Goal: Information Seeking & Learning: Learn about a topic

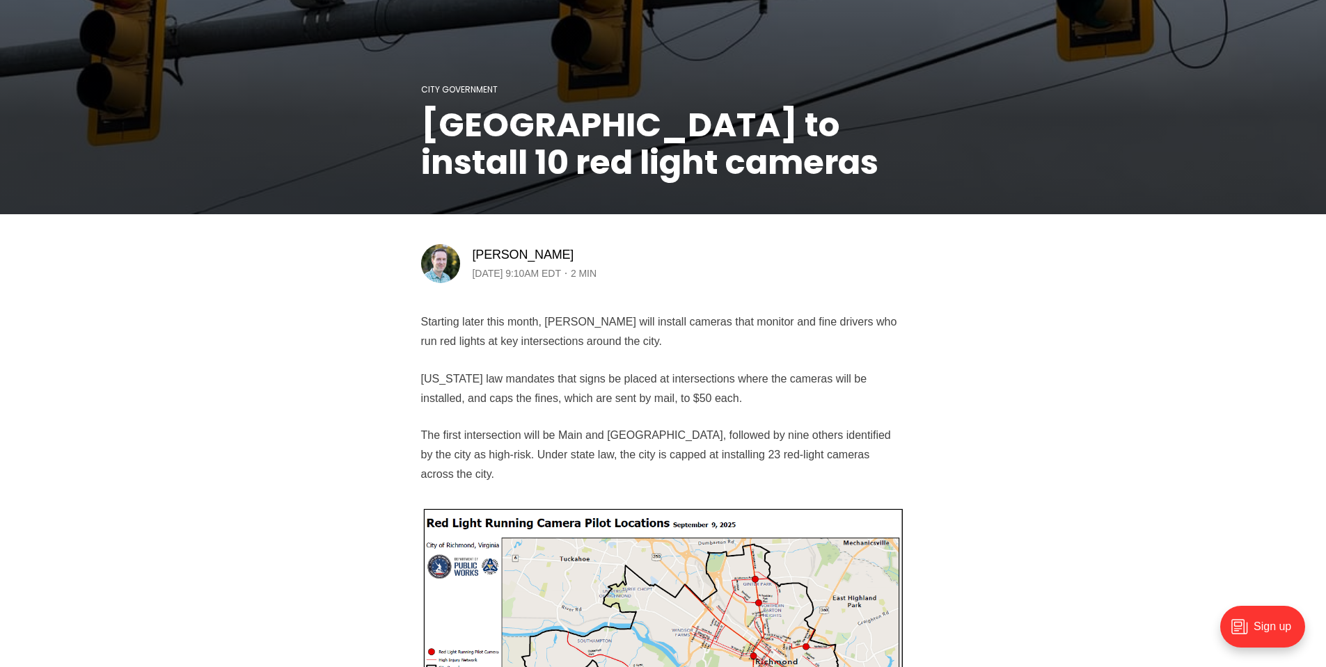
scroll to position [278, 0]
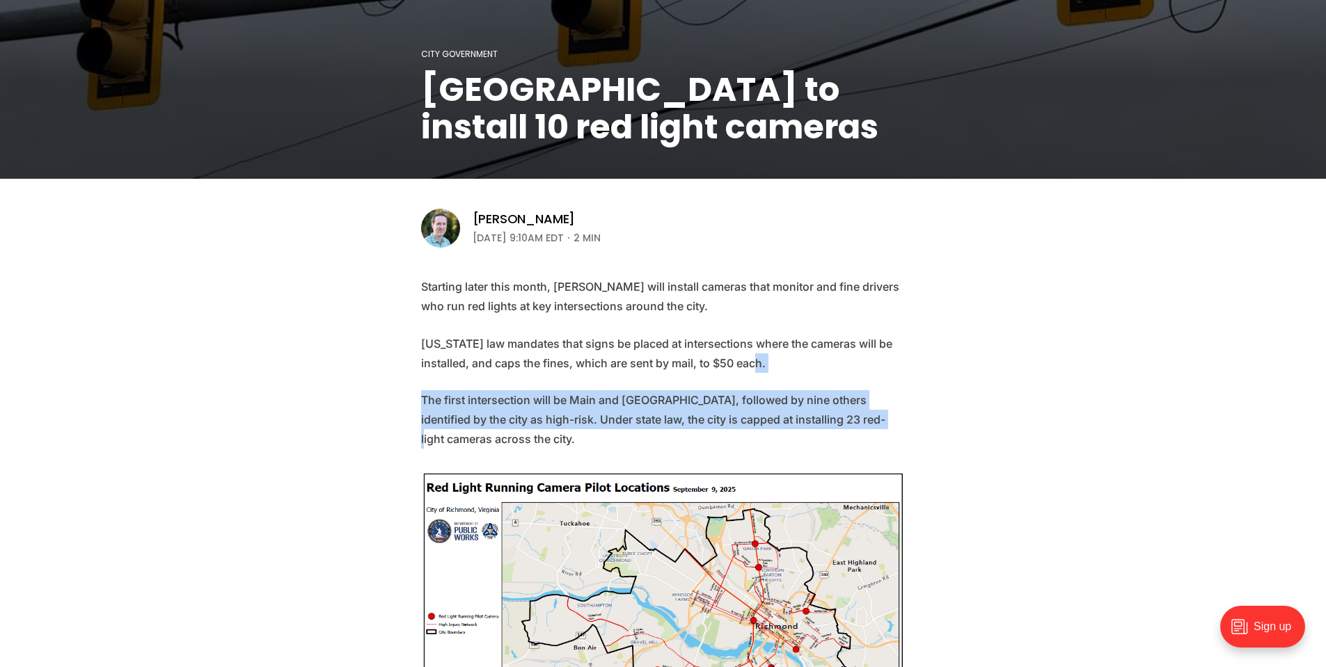
drag, startPoint x: 718, startPoint y: 354, endPoint x: 763, endPoint y: 423, distance: 82.8
click at [764, 423] on p "The first intersection will be Main and [GEOGRAPHIC_DATA], followed by nine oth…" at bounding box center [663, 419] width 484 height 58
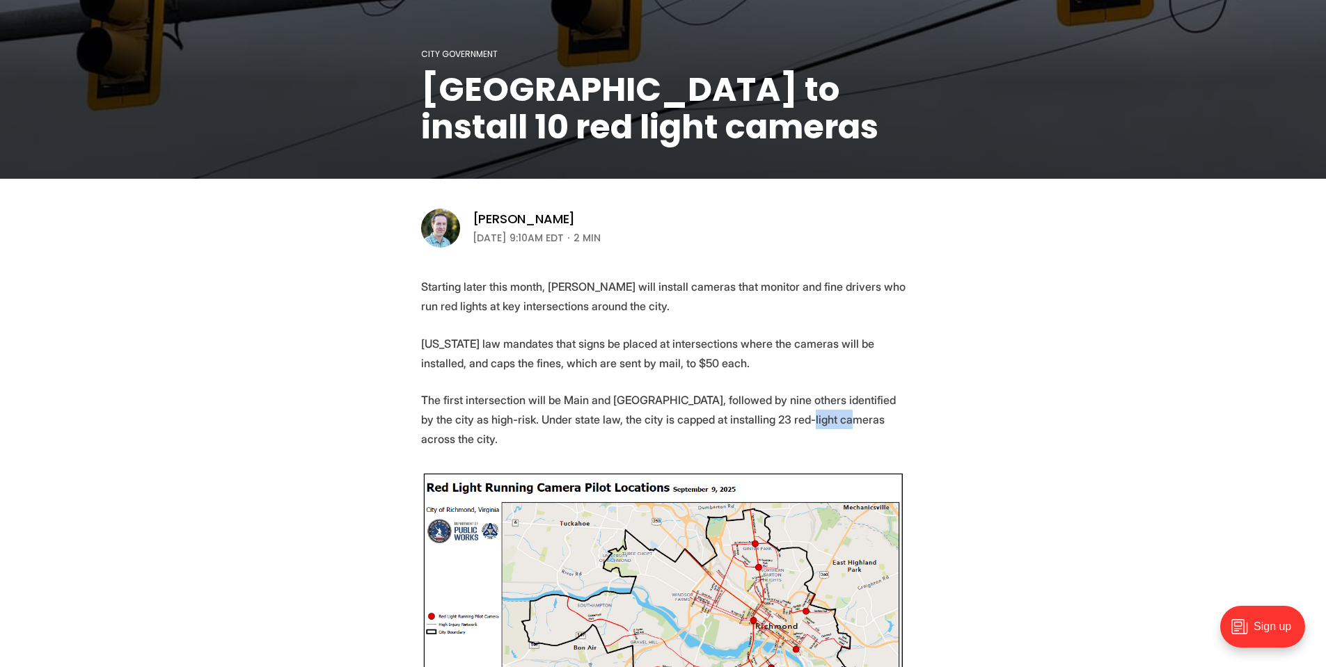
click at [764, 423] on p "The first intersection will be Main and [GEOGRAPHIC_DATA], followed by nine oth…" at bounding box center [663, 419] width 484 height 58
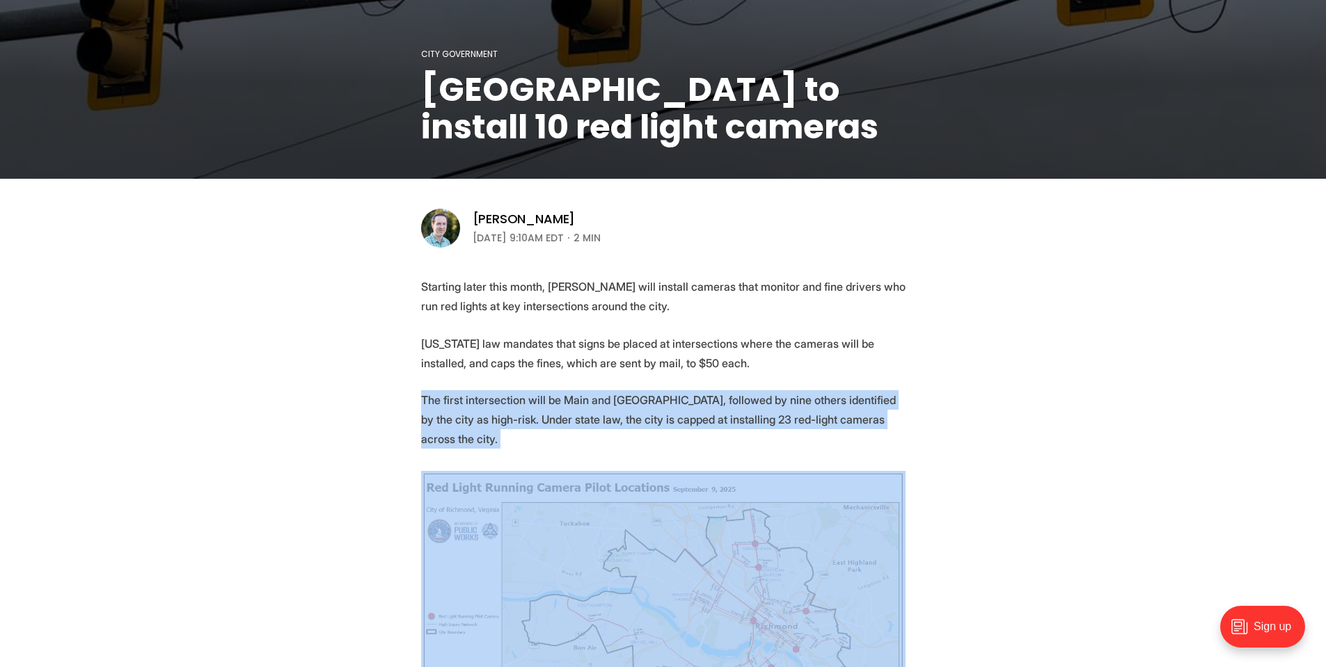
click at [764, 423] on p "The first intersection will be Main and [GEOGRAPHIC_DATA], followed by nine oth…" at bounding box center [663, 419] width 484 height 58
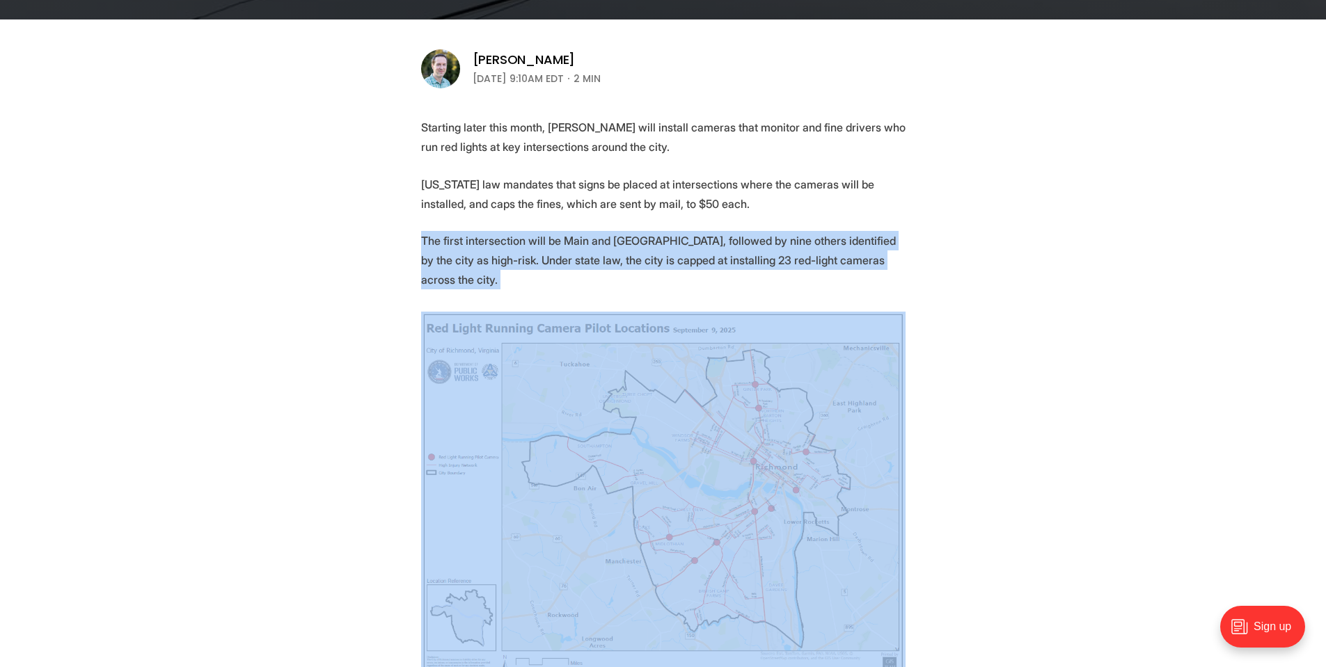
scroll to position [487, 0]
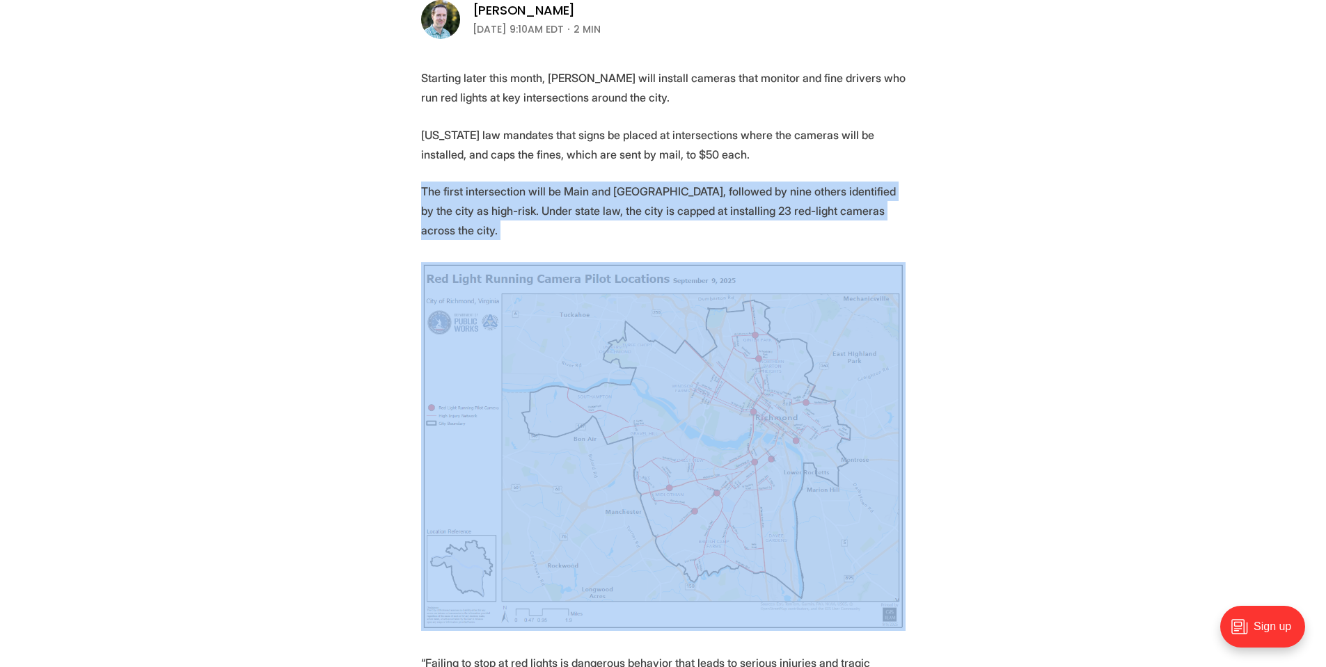
click at [757, 390] on img at bounding box center [663, 446] width 484 height 369
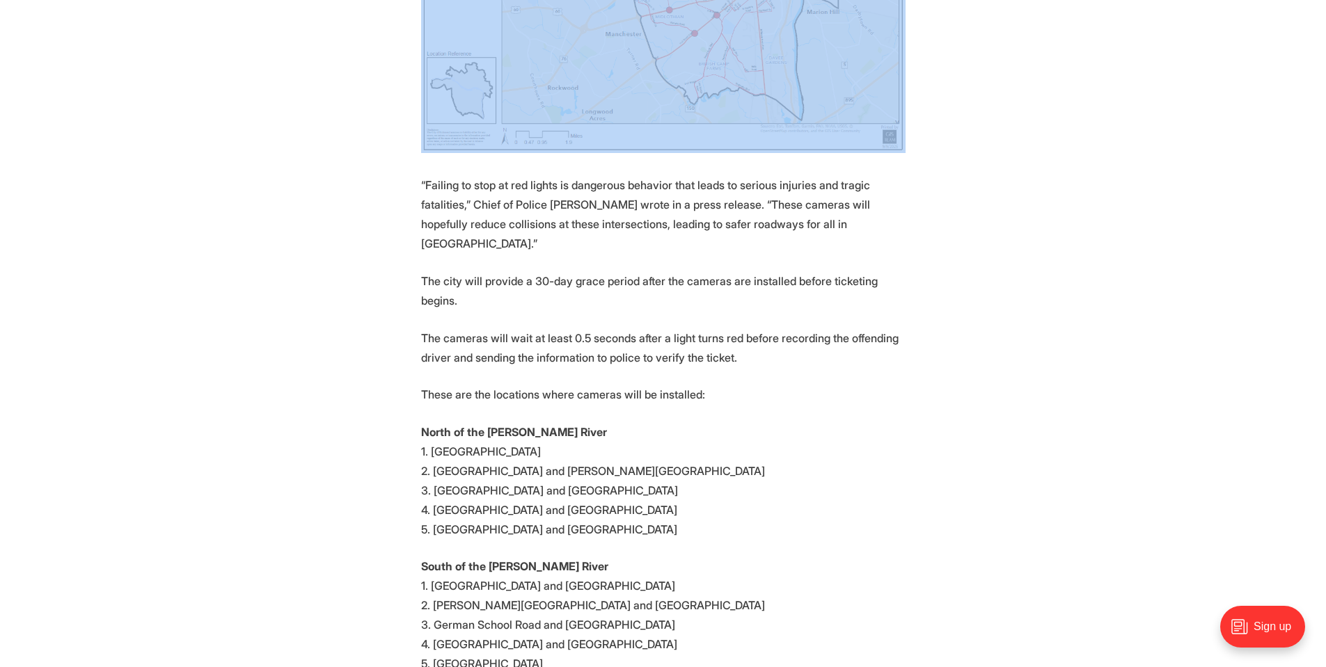
scroll to position [974, 0]
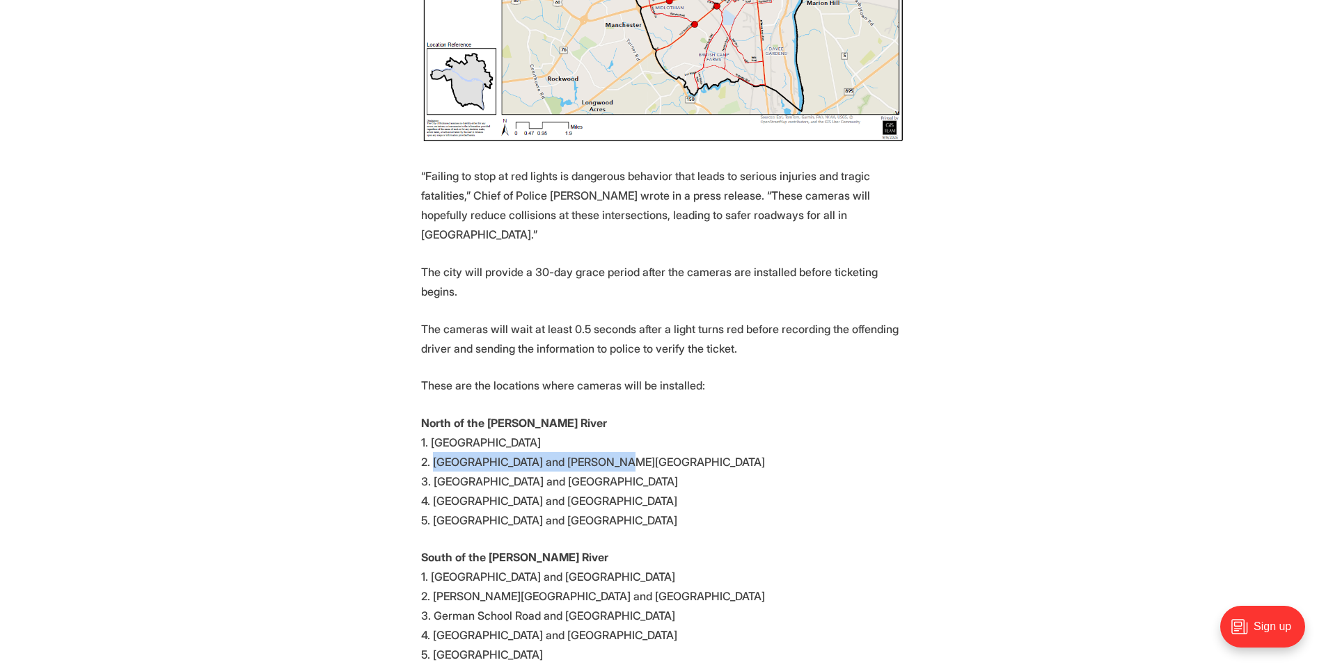
drag, startPoint x: 634, startPoint y: 403, endPoint x: 433, endPoint y: 409, distance: 201.2
click at [433, 413] on p "North of the [PERSON_NAME] River 1. [GEOGRAPHIC_DATA]. [GEOGRAPHIC_DATA] and [P…" at bounding box center [663, 471] width 484 height 117
